Goal: Information Seeking & Learning: Learn about a topic

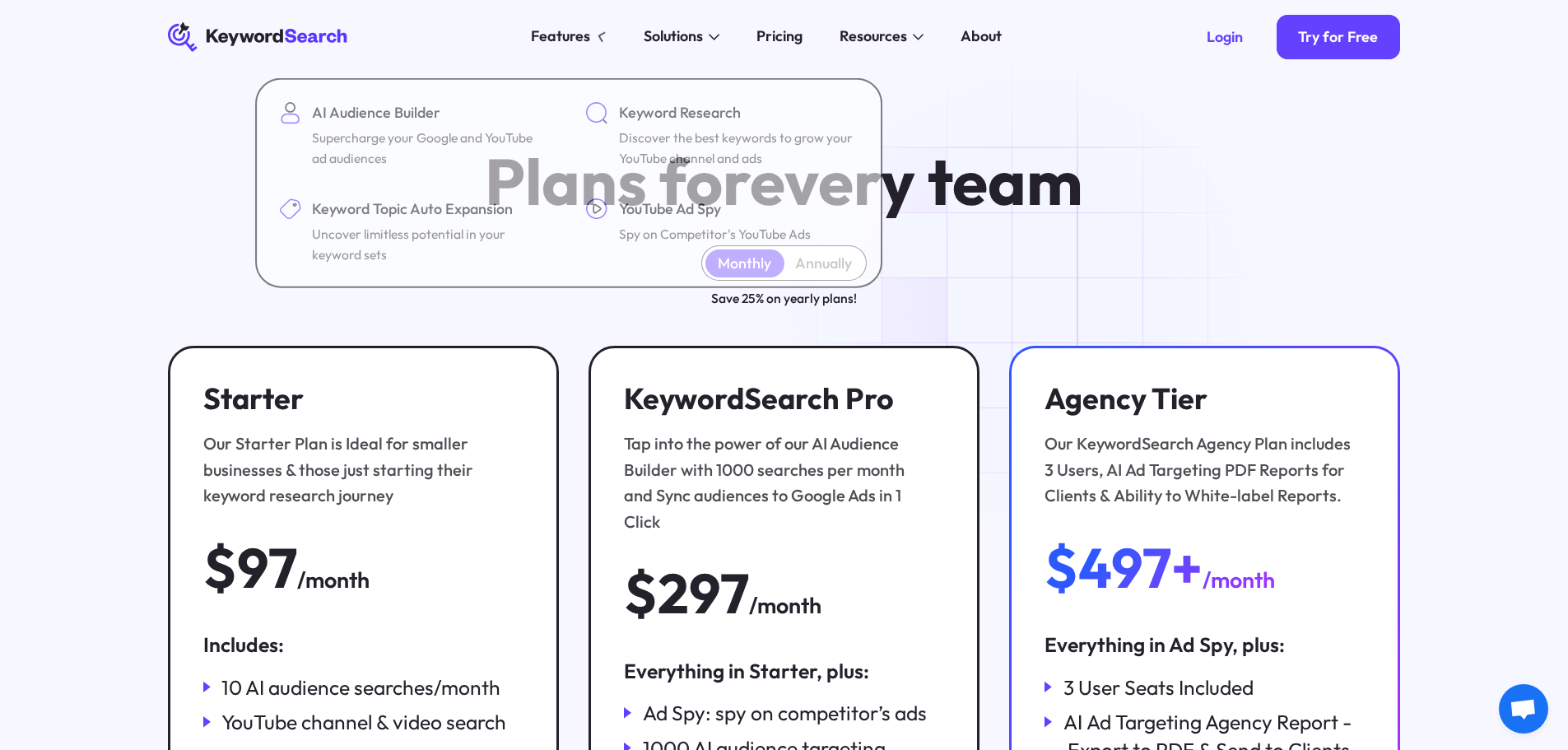
click at [280, 31] on icon at bounding box center [250, 37] width 65 height 17
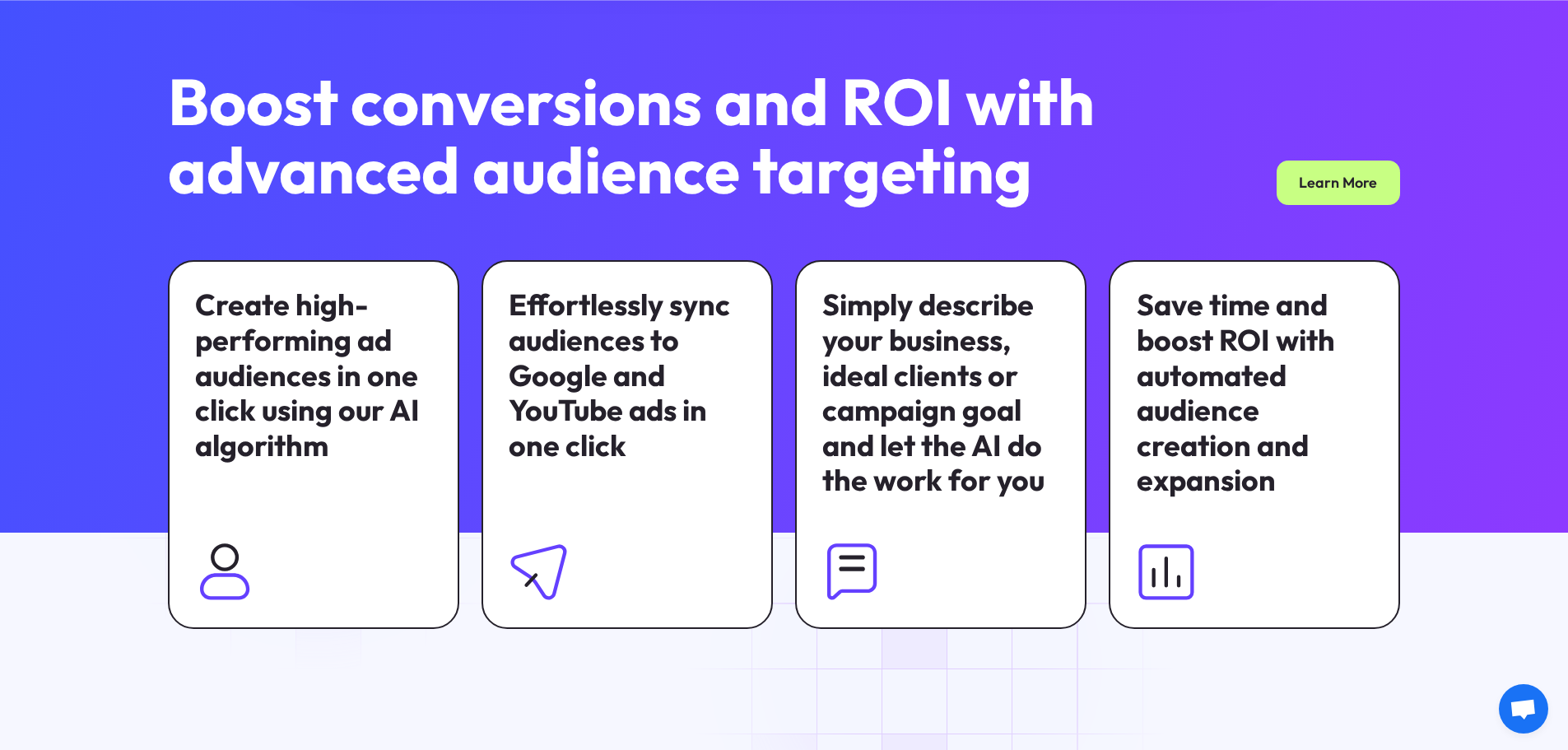
scroll to position [1071, 0]
